Goal: Information Seeking & Learning: Find specific fact

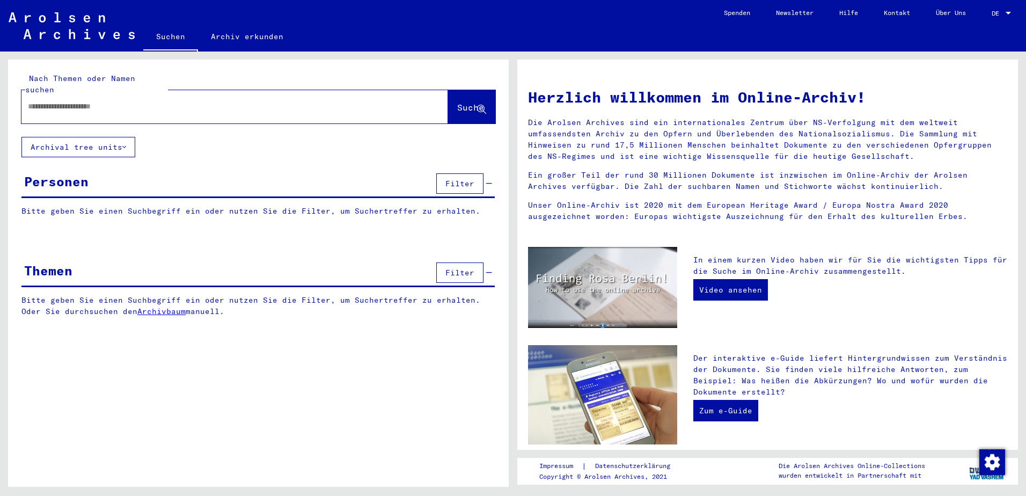
type input "**********"
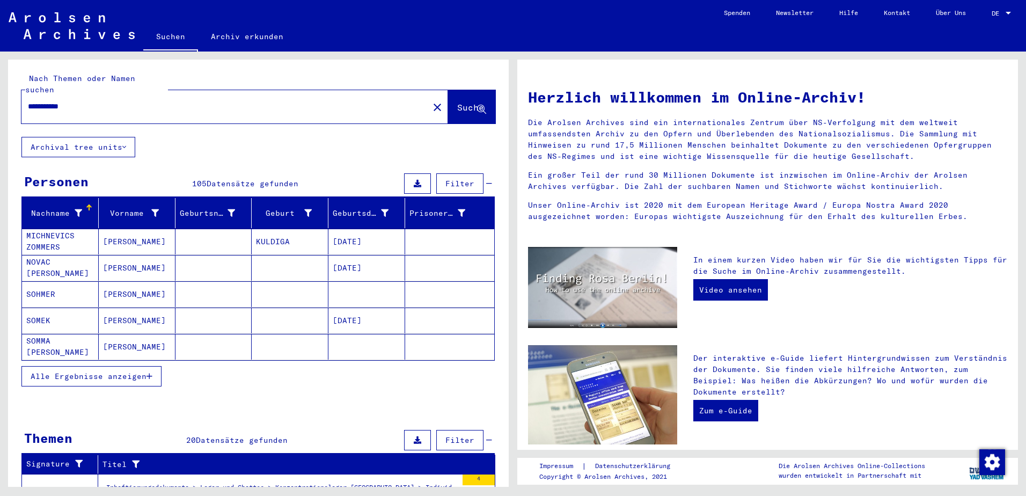
click at [128, 370] on button "Alle Ergebnisse anzeigen" at bounding box center [91, 376] width 140 height 20
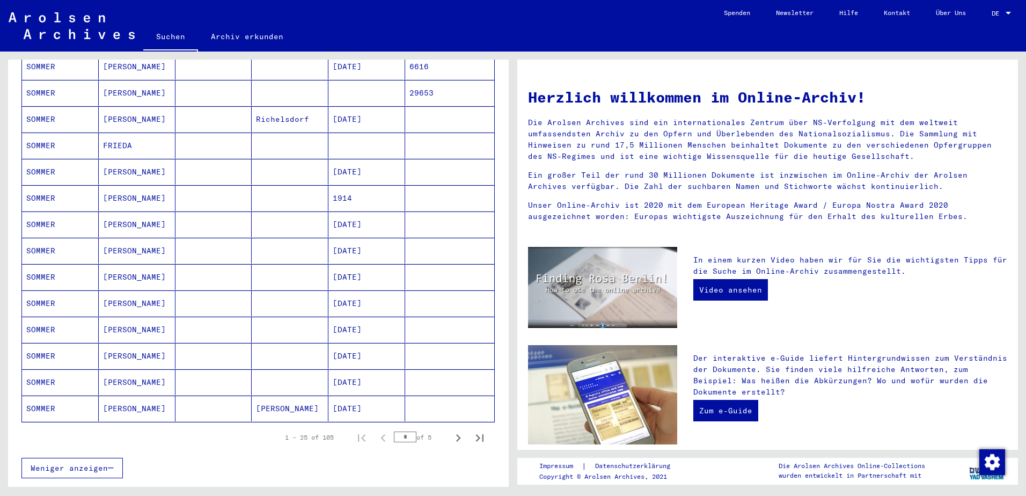
scroll to position [483, 0]
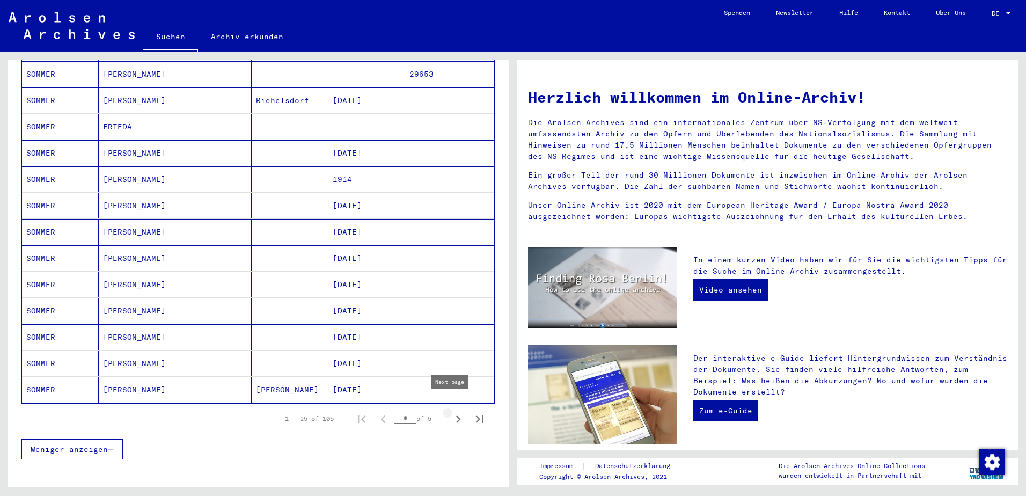
click at [451, 412] on icon "Next page" at bounding box center [458, 419] width 15 height 15
click at [456, 415] on icon "Next page" at bounding box center [458, 419] width 5 height 8
type input "*"
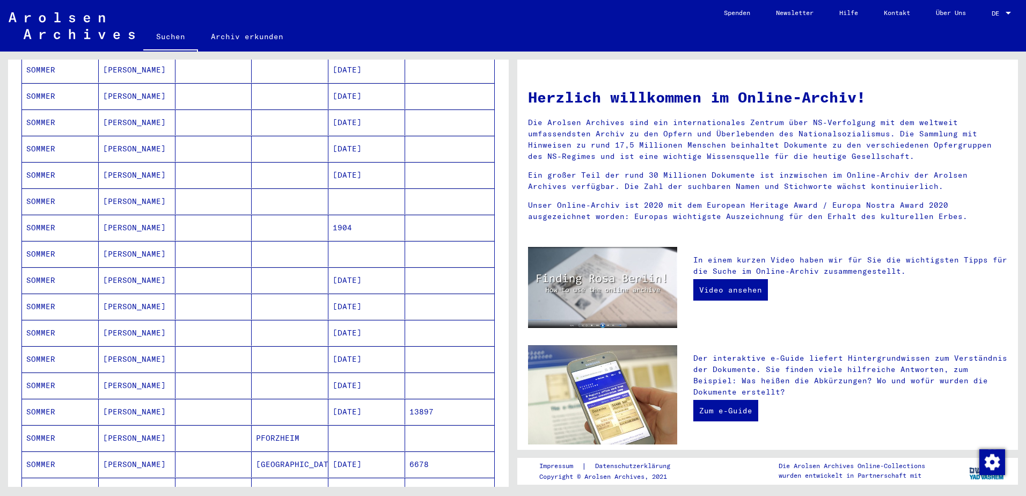
scroll to position [322, 0]
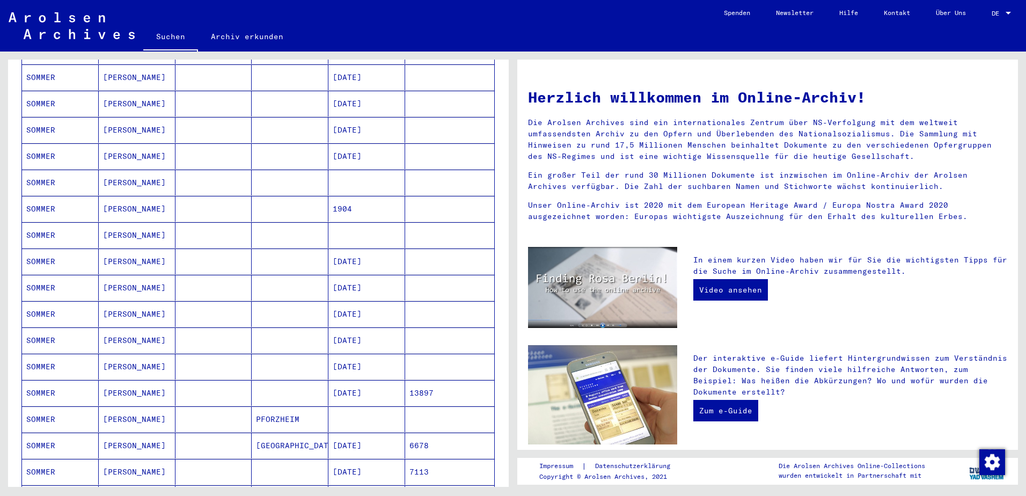
click at [366, 356] on mat-cell "[DATE]" at bounding box center [366, 367] width 77 height 26
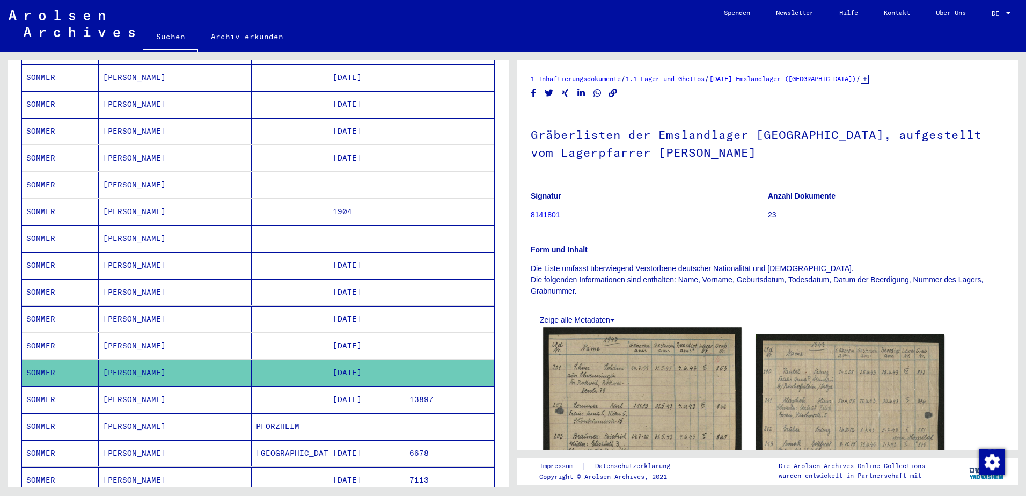
click at [649, 388] on img at bounding box center [642, 466] width 198 height 279
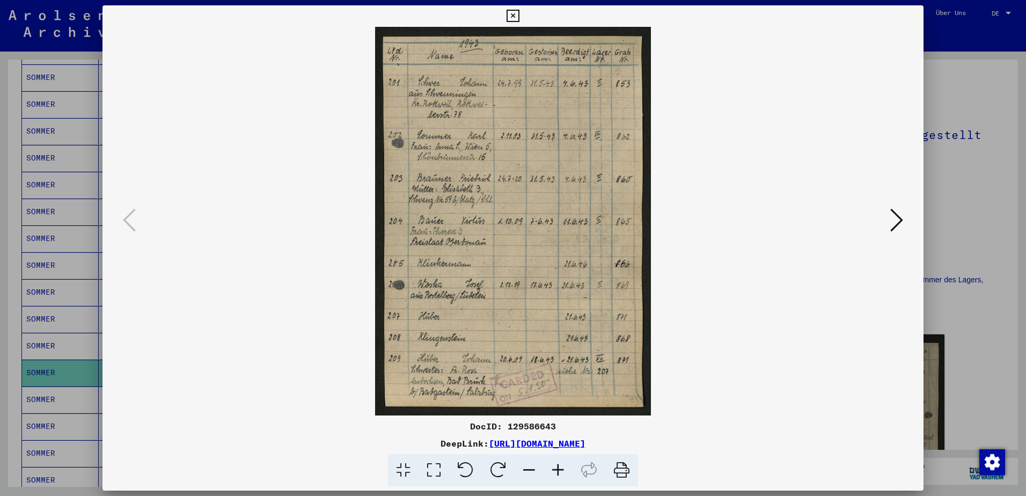
click at [558, 464] on icon at bounding box center [558, 470] width 29 height 33
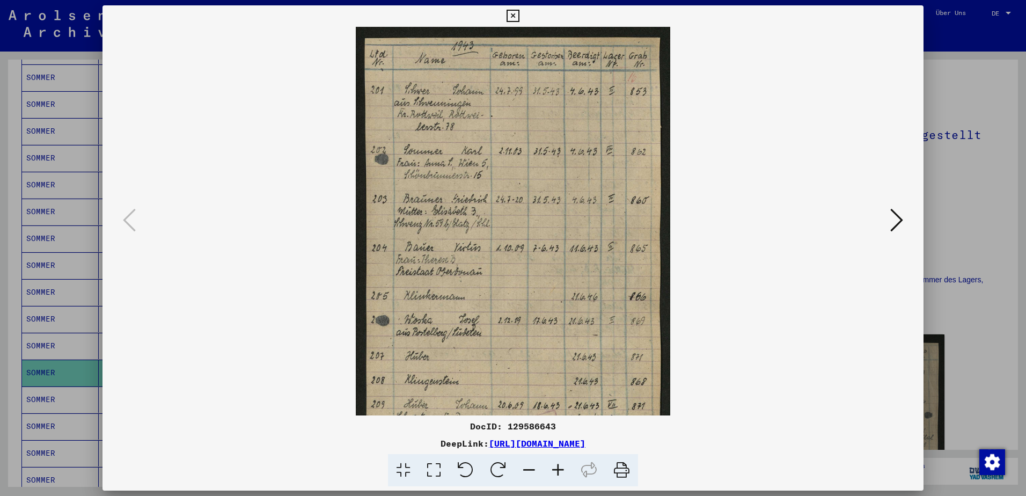
click at [558, 464] on icon at bounding box center [558, 470] width 29 height 33
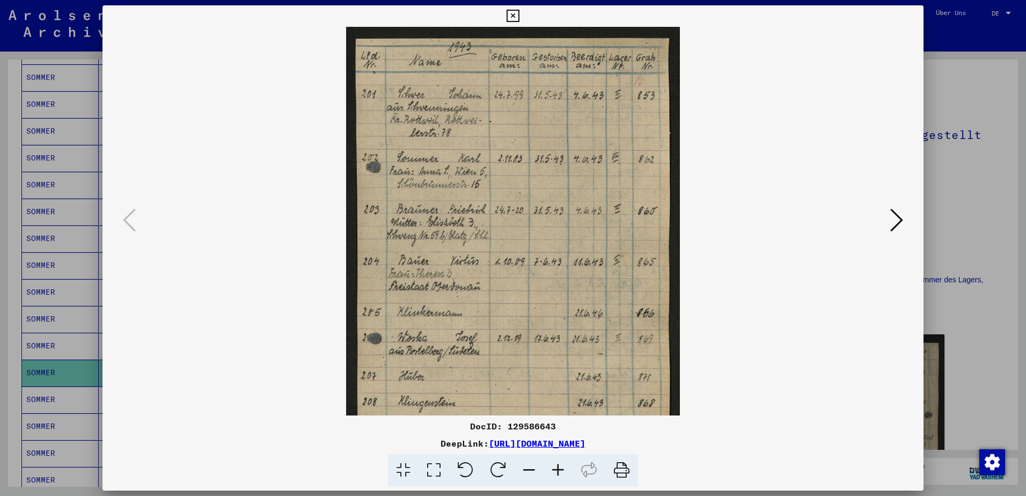
click at [558, 464] on icon at bounding box center [558, 470] width 29 height 33
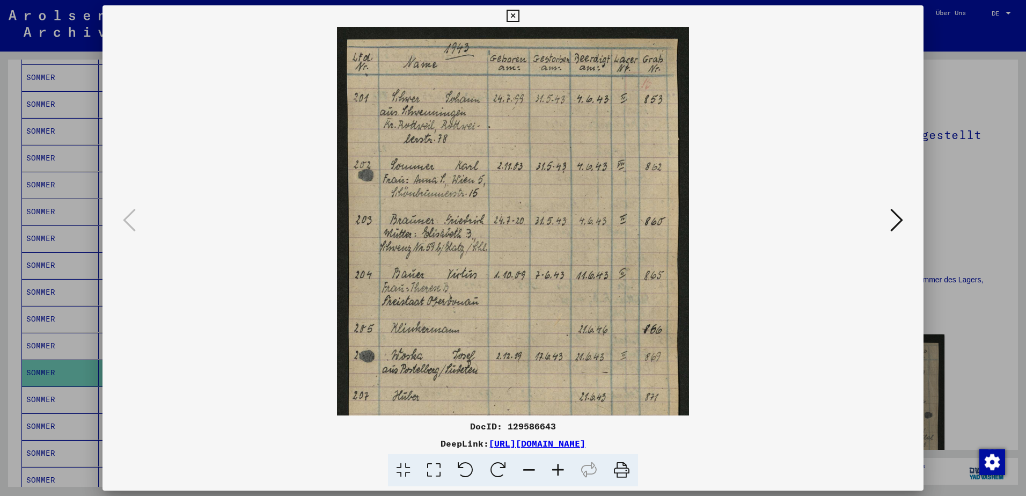
click at [558, 464] on icon at bounding box center [558, 470] width 29 height 33
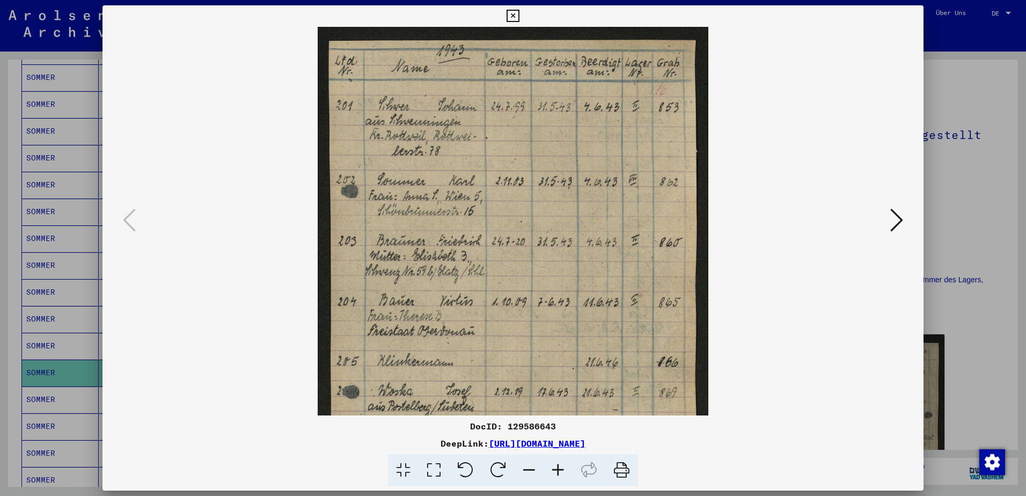
click at [558, 464] on icon at bounding box center [558, 470] width 29 height 33
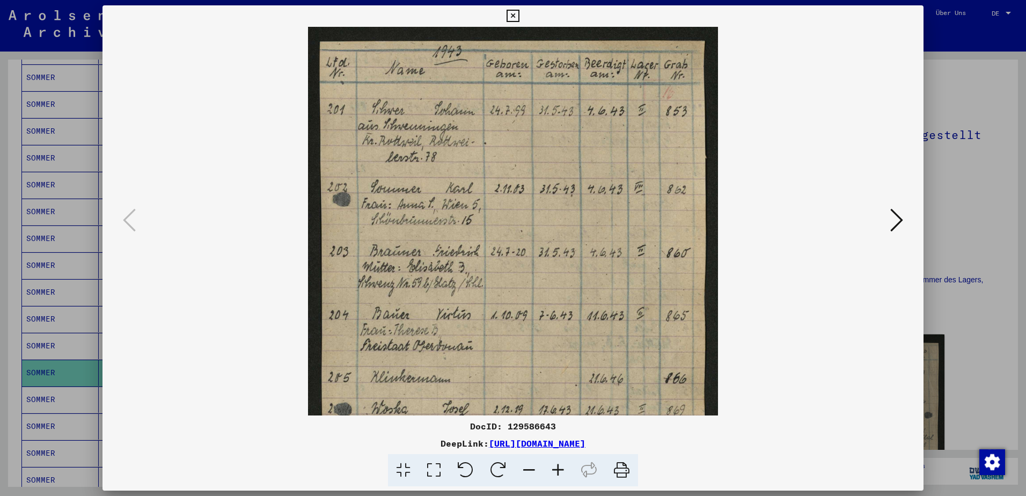
click at [558, 464] on icon at bounding box center [558, 470] width 29 height 33
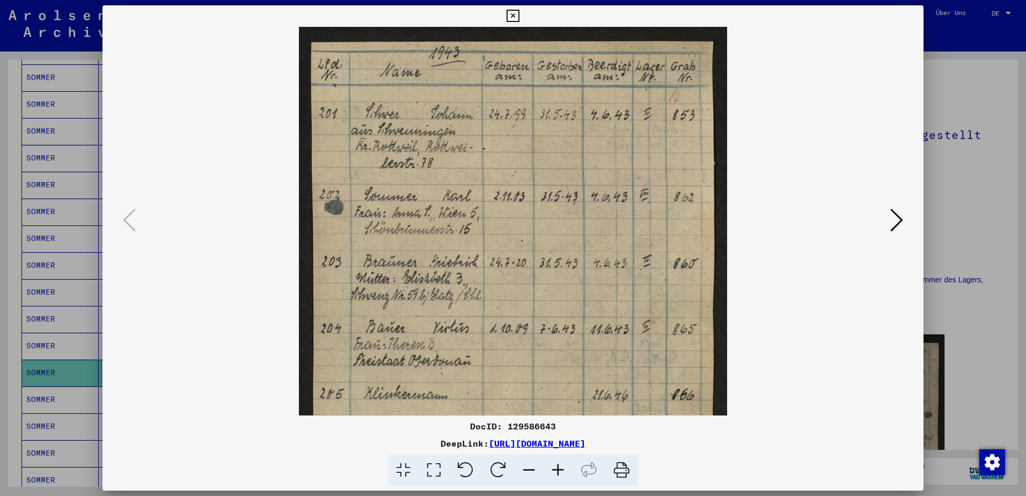
click at [558, 464] on icon at bounding box center [558, 470] width 29 height 33
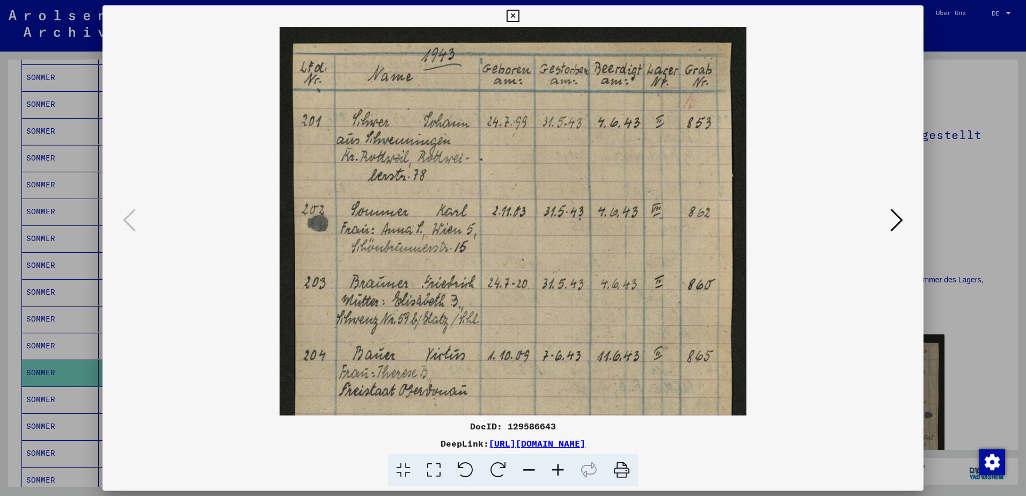
click at [558, 464] on icon at bounding box center [558, 470] width 29 height 33
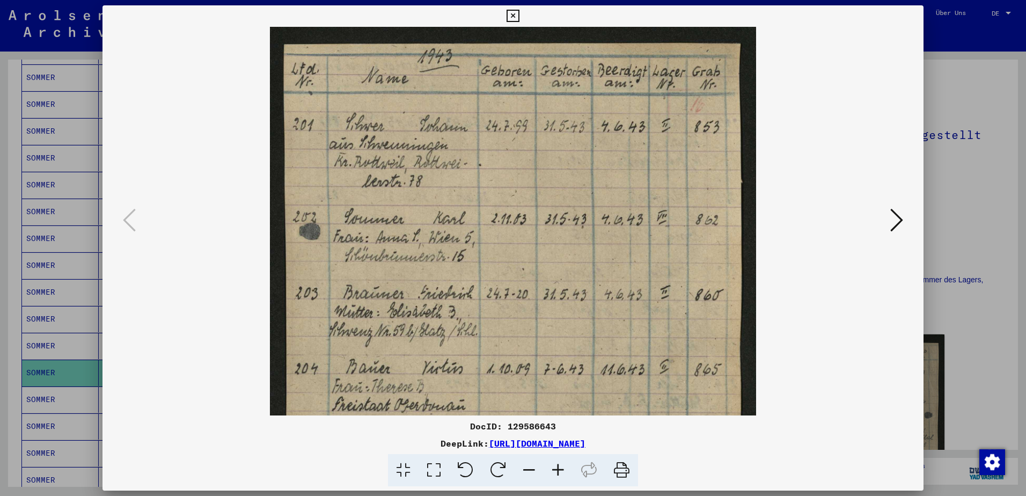
click at [558, 464] on icon at bounding box center [558, 470] width 29 height 33
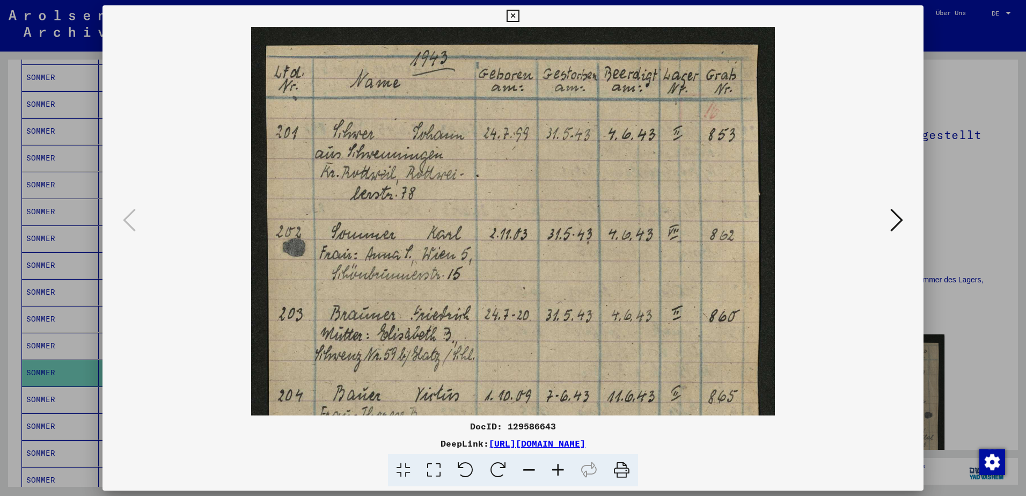
click at [513, 23] on button at bounding box center [512, 15] width 19 height 21
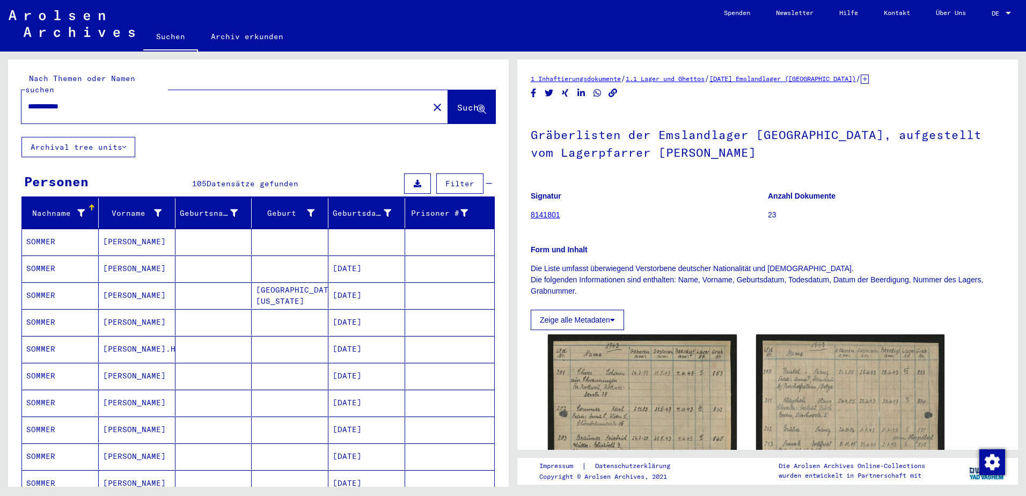
drag, startPoint x: 134, startPoint y: 98, endPoint x: 36, endPoint y: 102, distance: 97.2
click at [36, 102] on div "**********" at bounding box center [221, 106] width 401 height 24
type input "*"
type input "**********"
click at [457, 102] on span "Suche" at bounding box center [470, 107] width 27 height 11
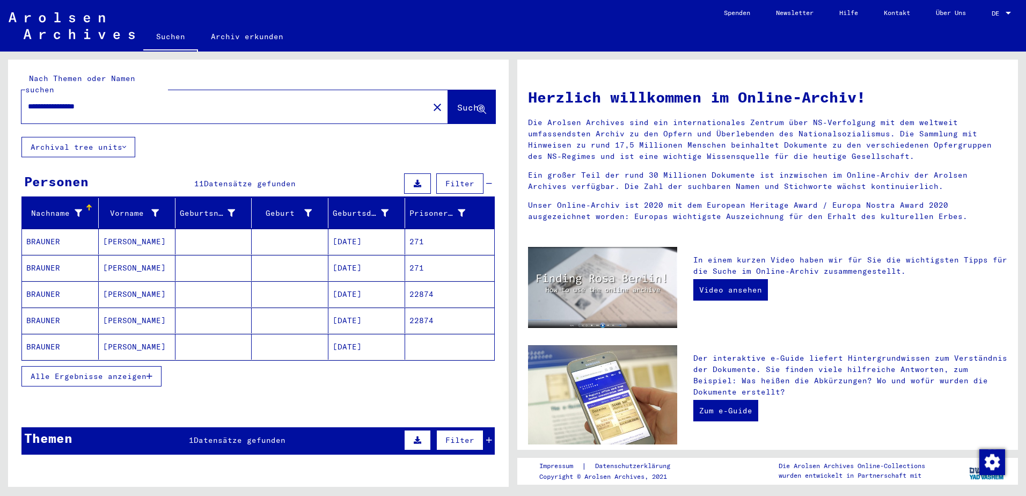
click at [134, 371] on span "Alle Ergebnisse anzeigen" at bounding box center [89, 376] width 116 height 10
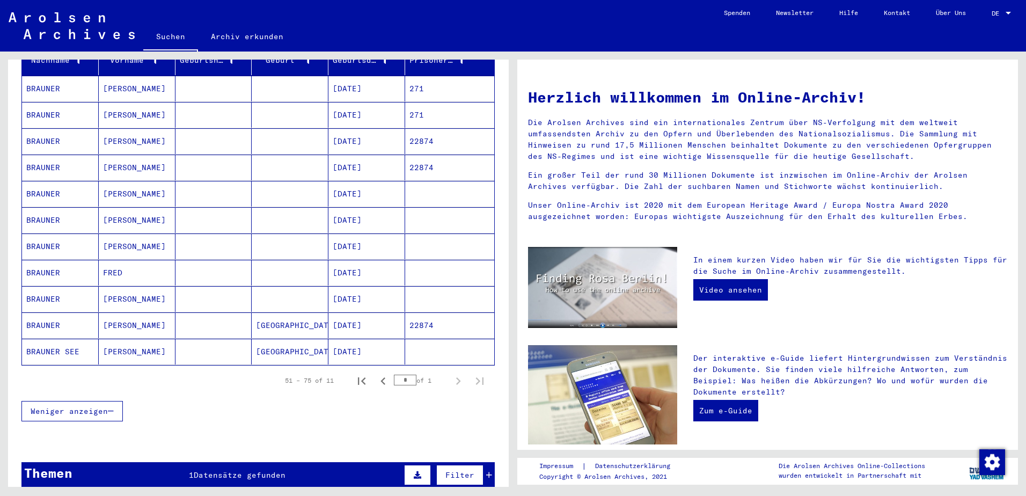
scroll to position [237, 0]
